Goal: Information Seeking & Learning: Check status

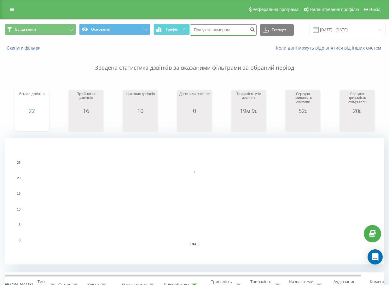
paste input "48 51 301 46 63"
type input "48 51 301 46 63"
click at [251, 31] on icon "submit" at bounding box center [252, 29] width 5 height 4
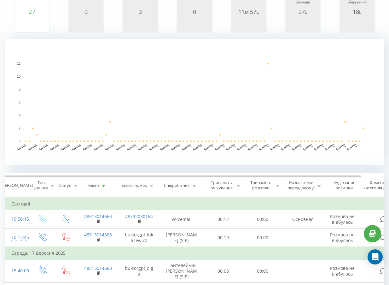
scroll to position [63, 0]
